Goal: Task Accomplishment & Management: Manage account settings

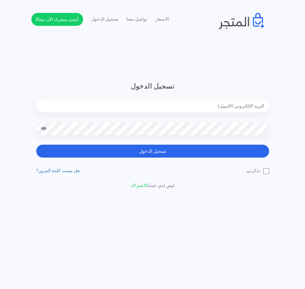
type input "[EMAIL_ADDRESS][DOMAIN_NAME]"
click at [192, 144] on div at bounding box center [152, 133] width 233 height 23
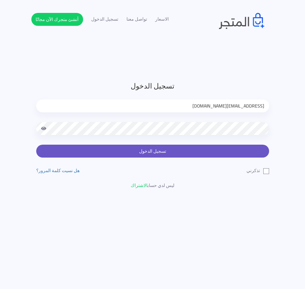
drag, startPoint x: 194, startPoint y: 150, endPoint x: 245, endPoint y: 119, distance: 59.6
click at [195, 151] on button "تسجيل الدخول" at bounding box center [152, 151] width 233 height 13
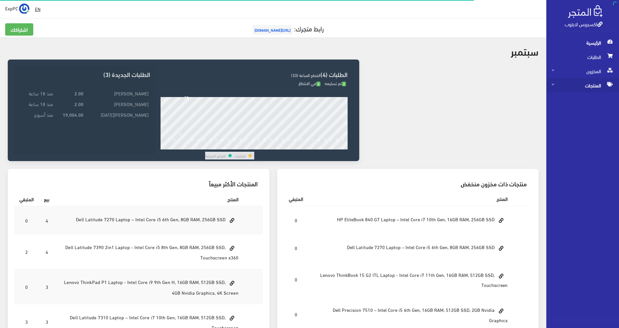
click at [592, 84] on span "المنتجات" at bounding box center [583, 85] width 62 height 14
click at [584, 100] on span "كل المنتجات" at bounding box center [576, 99] width 49 height 14
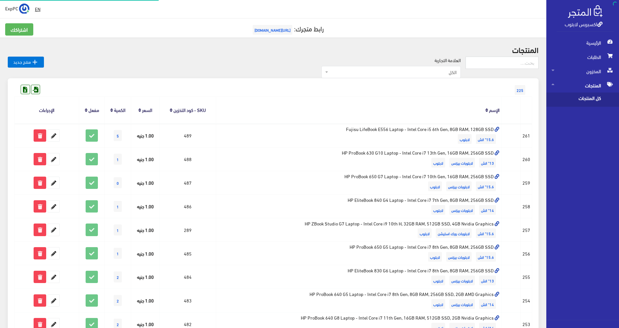
click at [509, 64] on input "text" at bounding box center [502, 63] width 73 height 12
type input "t470s"
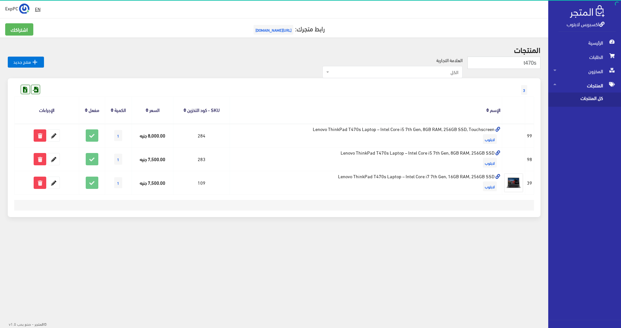
click at [461, 5] on div "EN ExpPC اشتراكي" at bounding box center [274, 9] width 538 height 12
click at [461, 4] on div "EN ExpPC اشتراكي" at bounding box center [274, 9] width 538 height 12
